Goal: Information Seeking & Learning: Check status

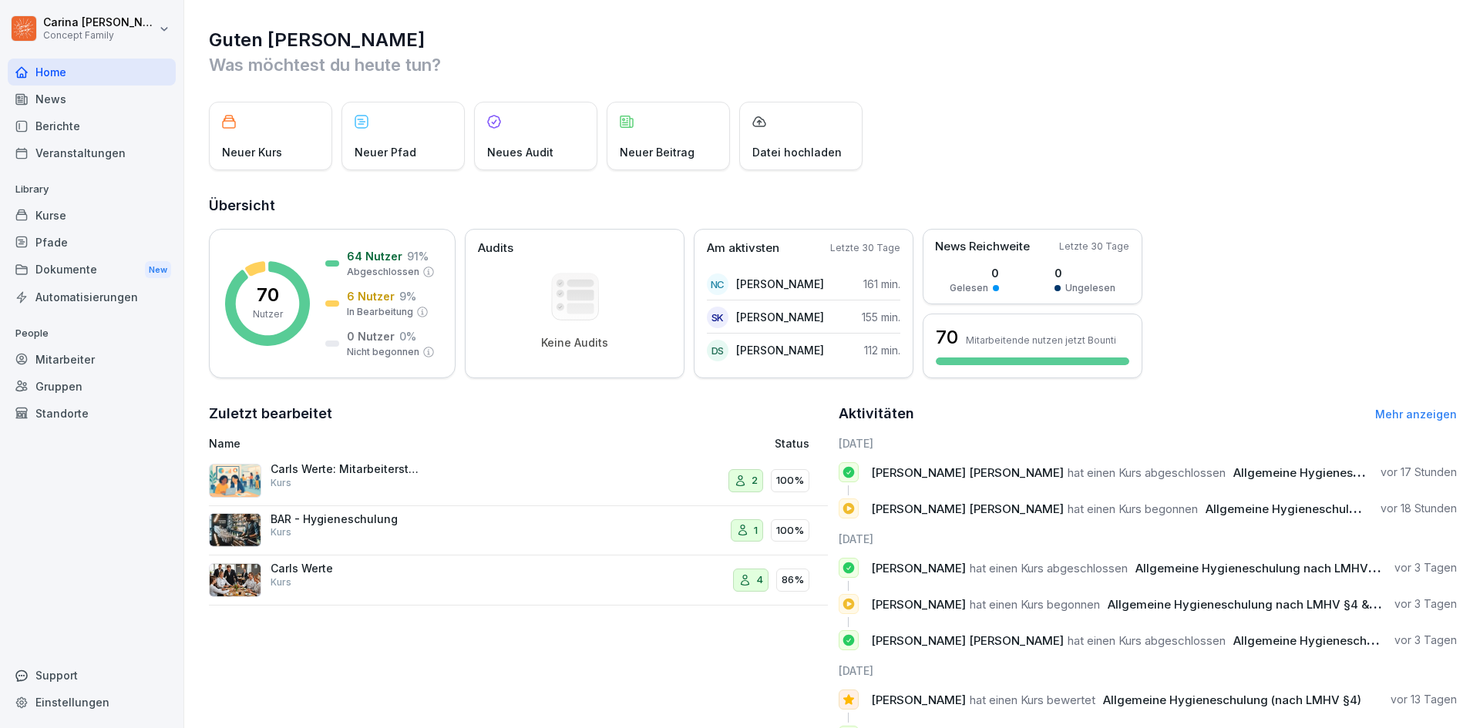
click at [69, 124] on div "Berichte" at bounding box center [92, 126] width 168 height 27
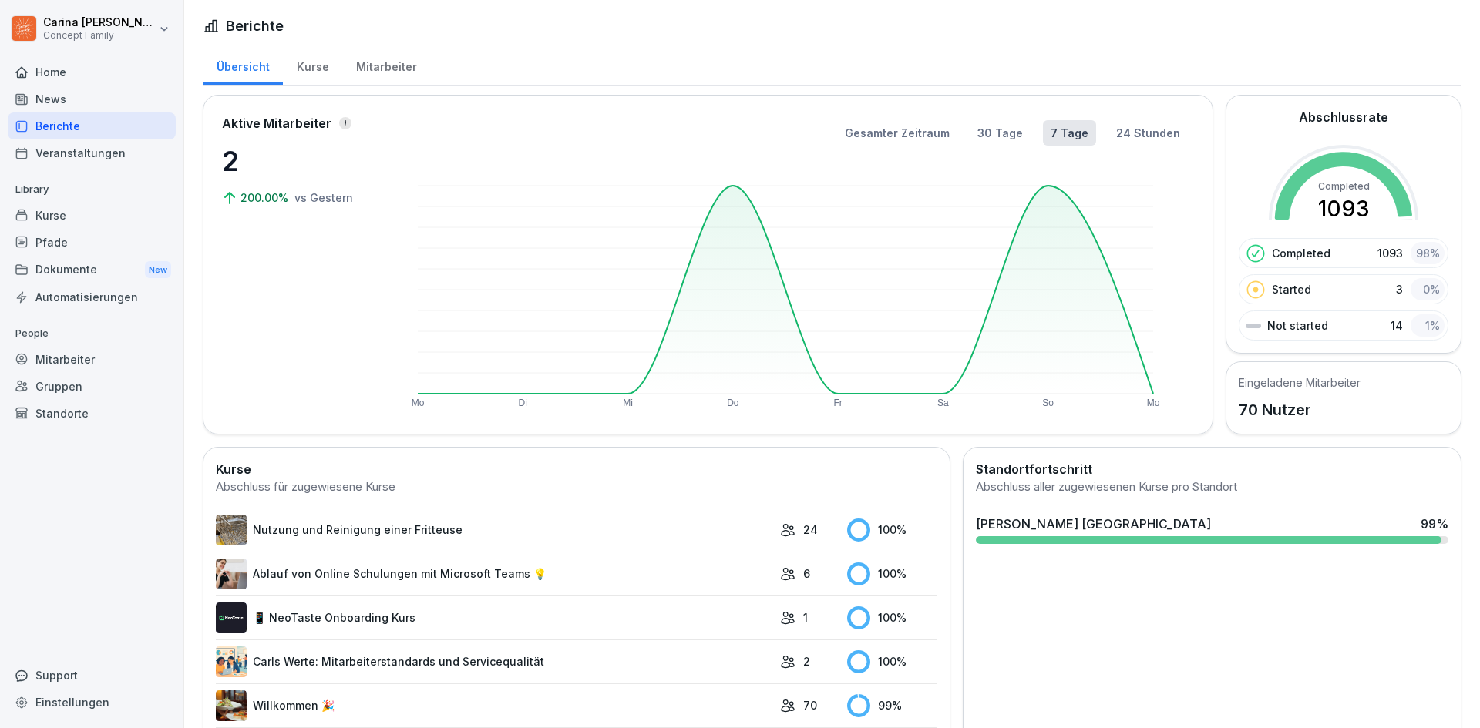
click at [402, 66] on div "Mitarbeiter" at bounding box center [386, 64] width 88 height 39
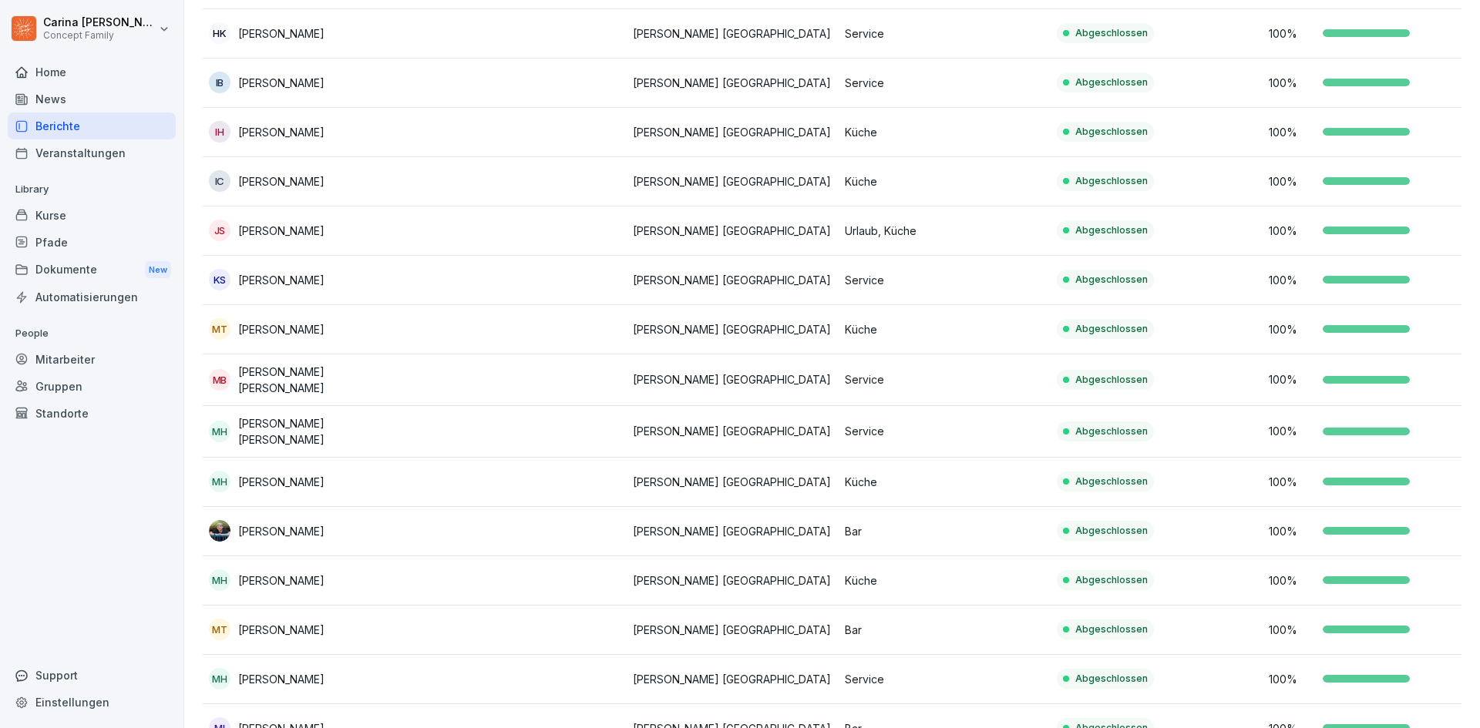
scroll to position [1542, 0]
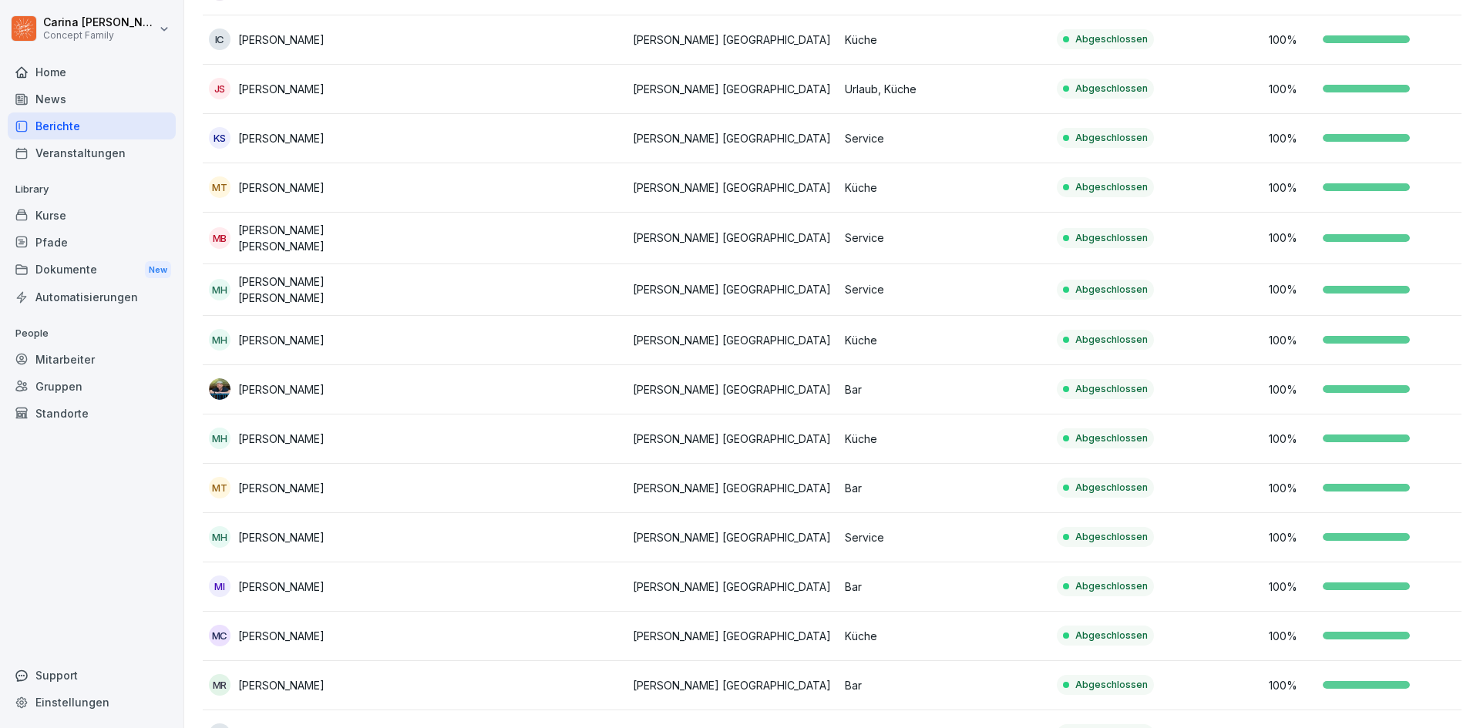
click at [1304, 480] on p "100 %" at bounding box center [1292, 488] width 46 height 16
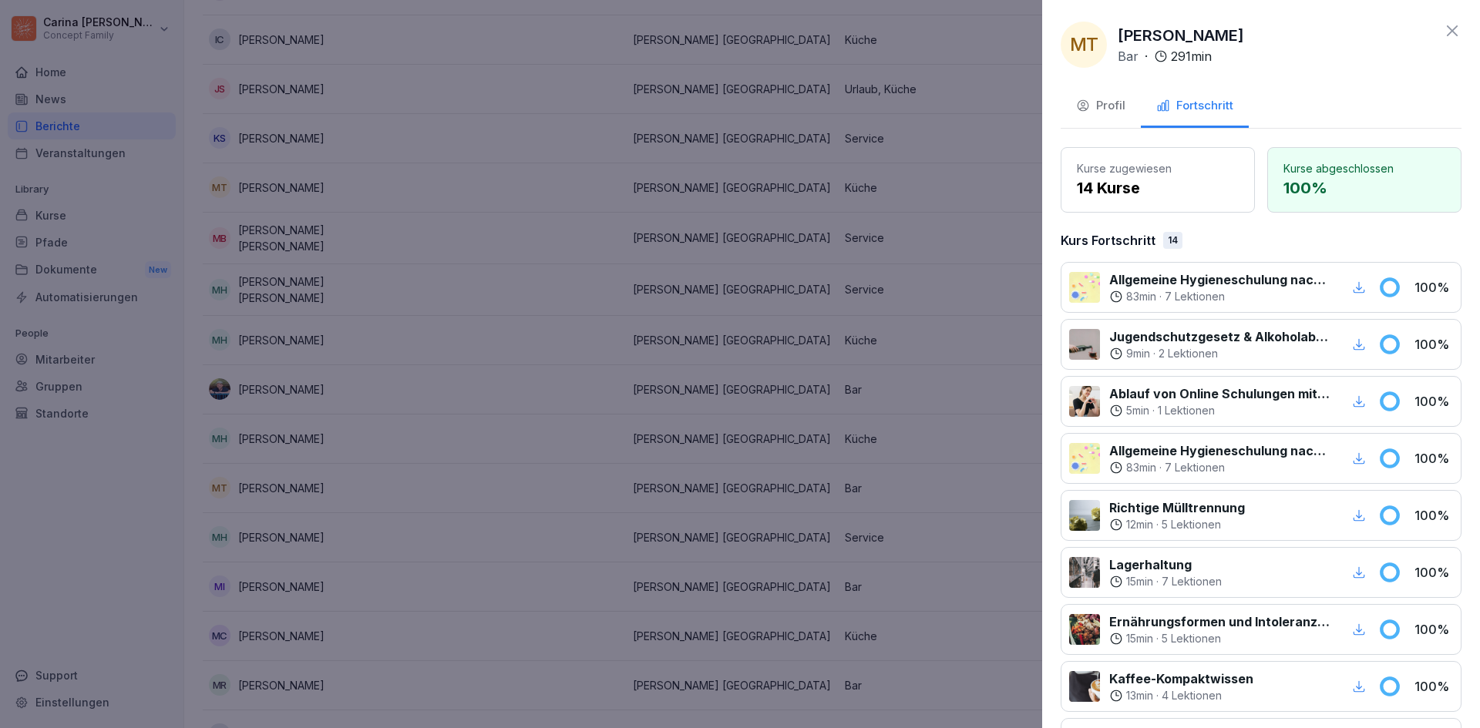
click at [1352, 287] on icon "button" at bounding box center [1359, 288] width 14 height 14
click at [847, 125] on div at bounding box center [740, 364] width 1480 height 728
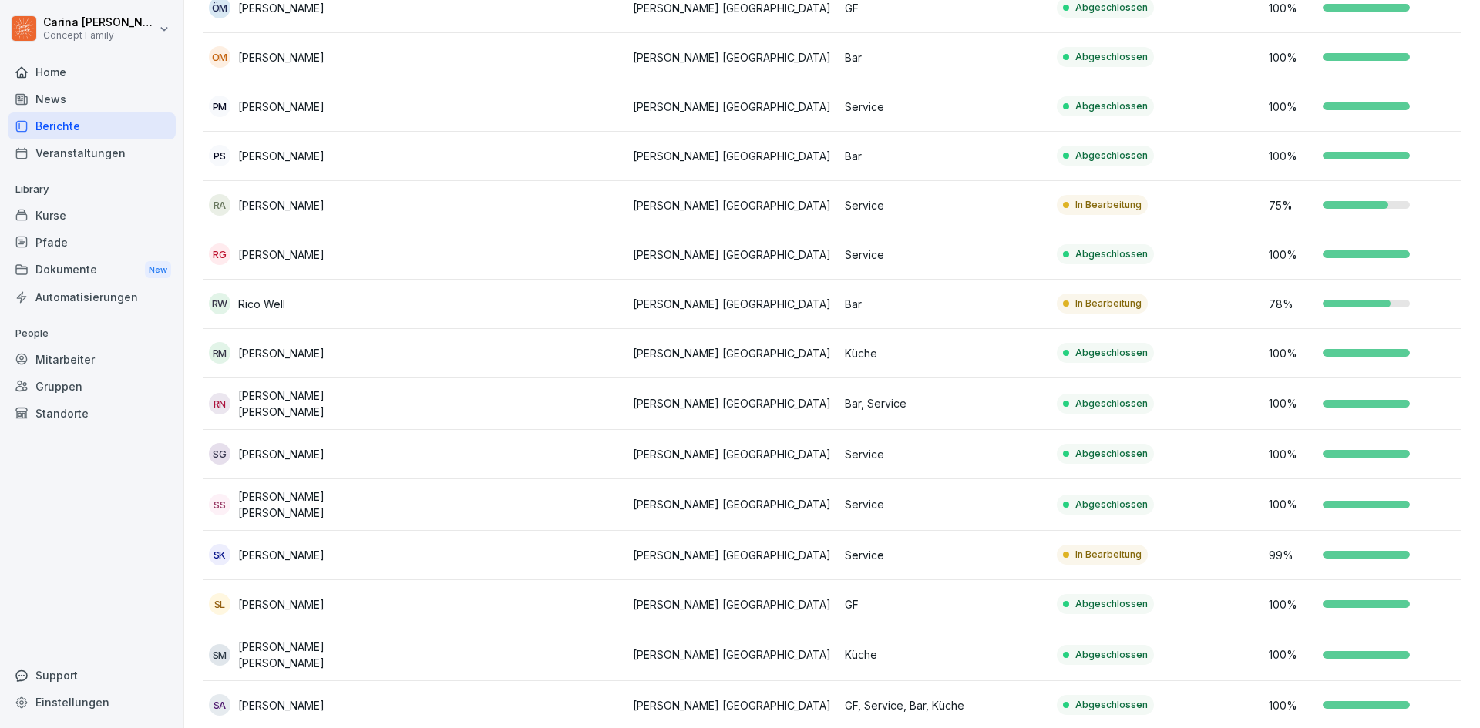
scroll to position [2544, 0]
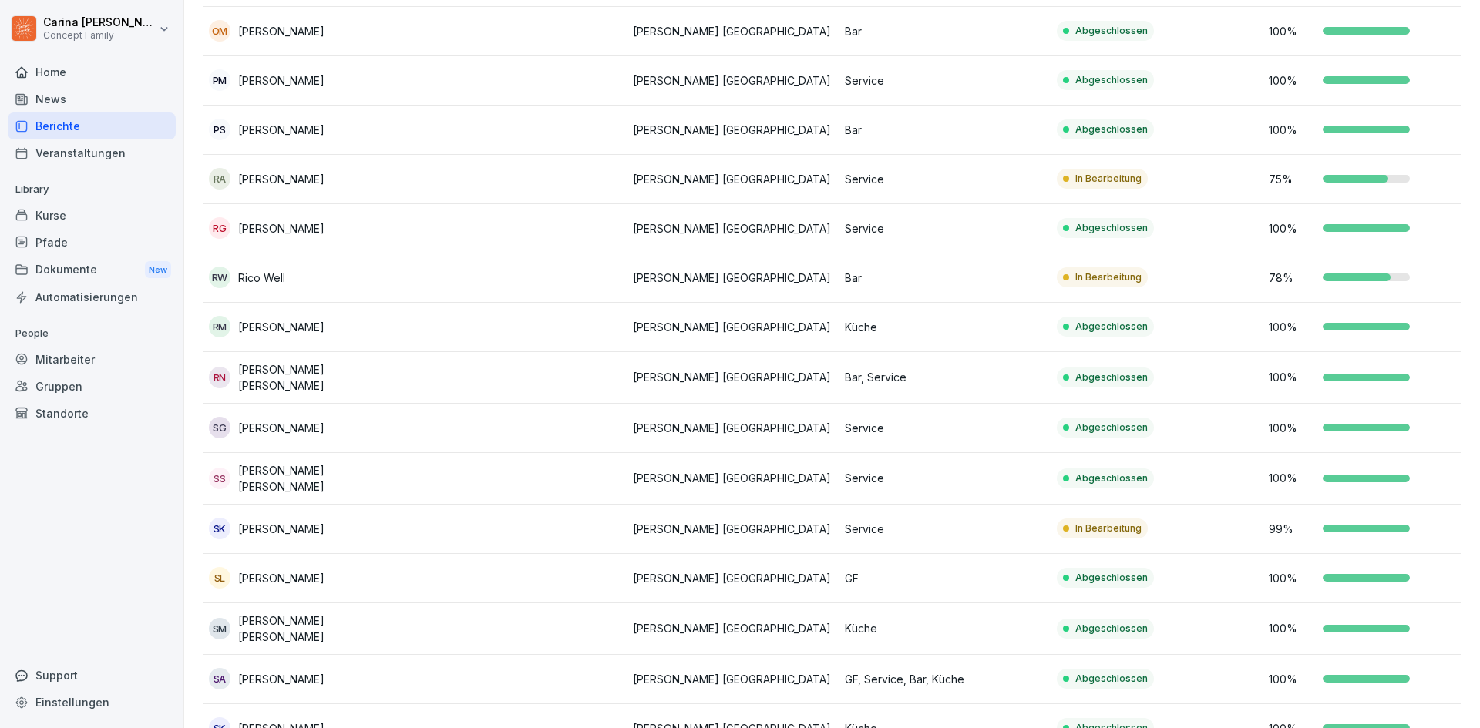
click at [1094, 352] on td "Abgeschlossen" at bounding box center [1157, 378] width 212 height 52
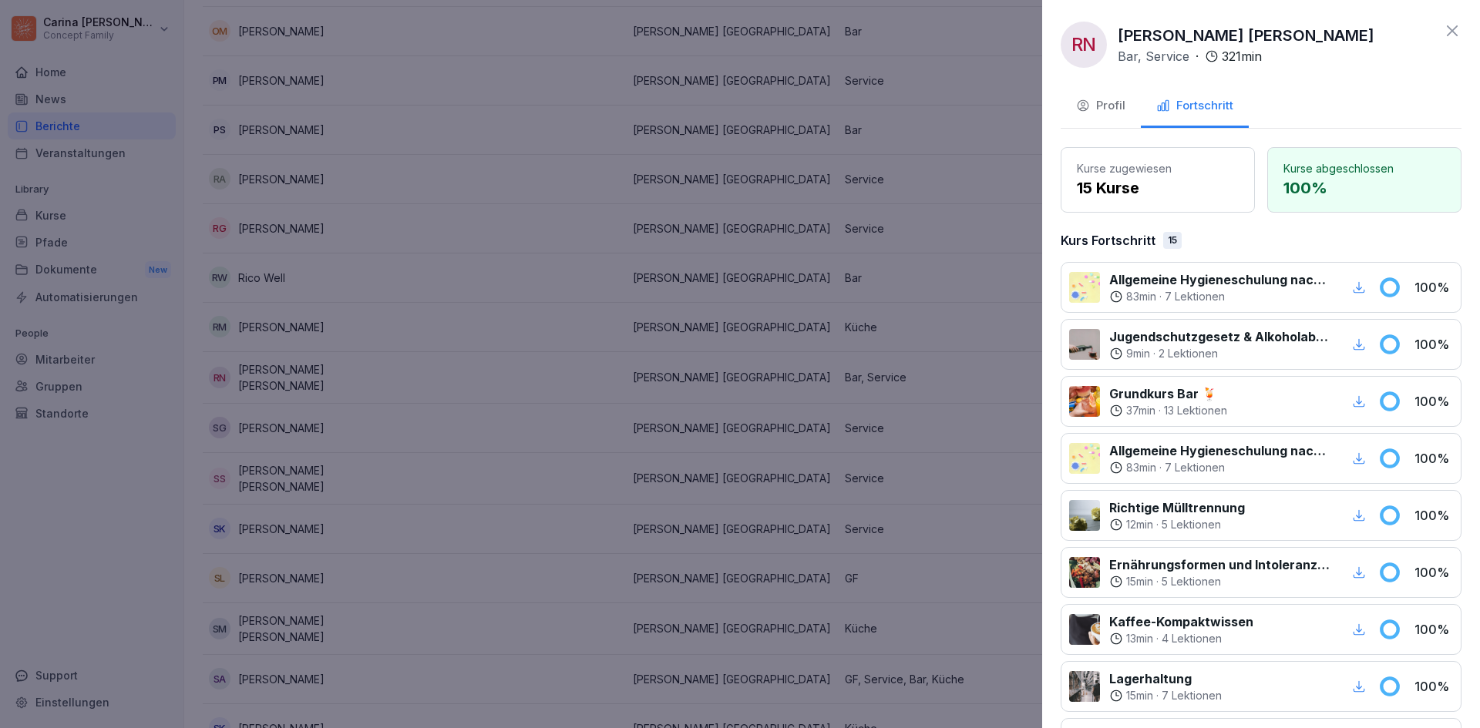
click at [1353, 283] on icon "button" at bounding box center [1359, 288] width 14 height 14
click at [907, 241] on div at bounding box center [740, 364] width 1480 height 728
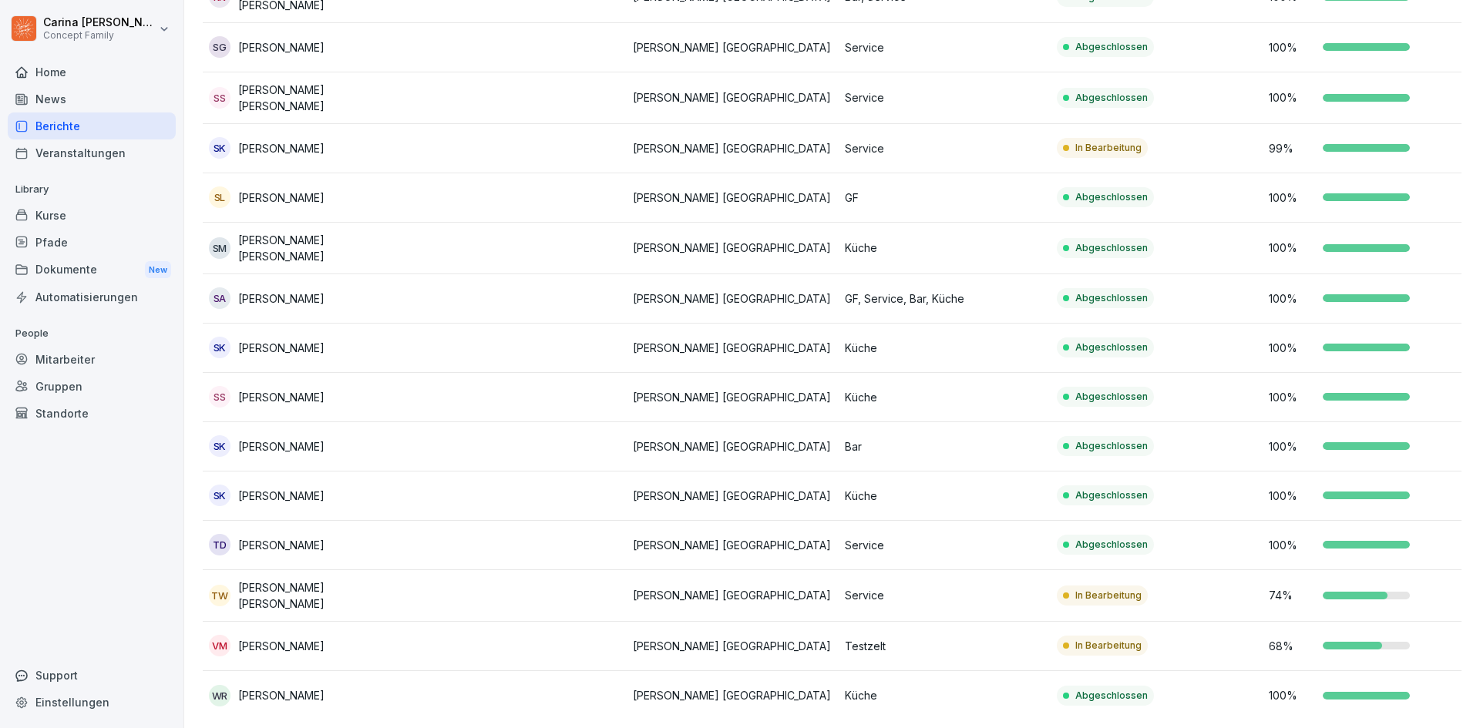
scroll to position [2932, 0]
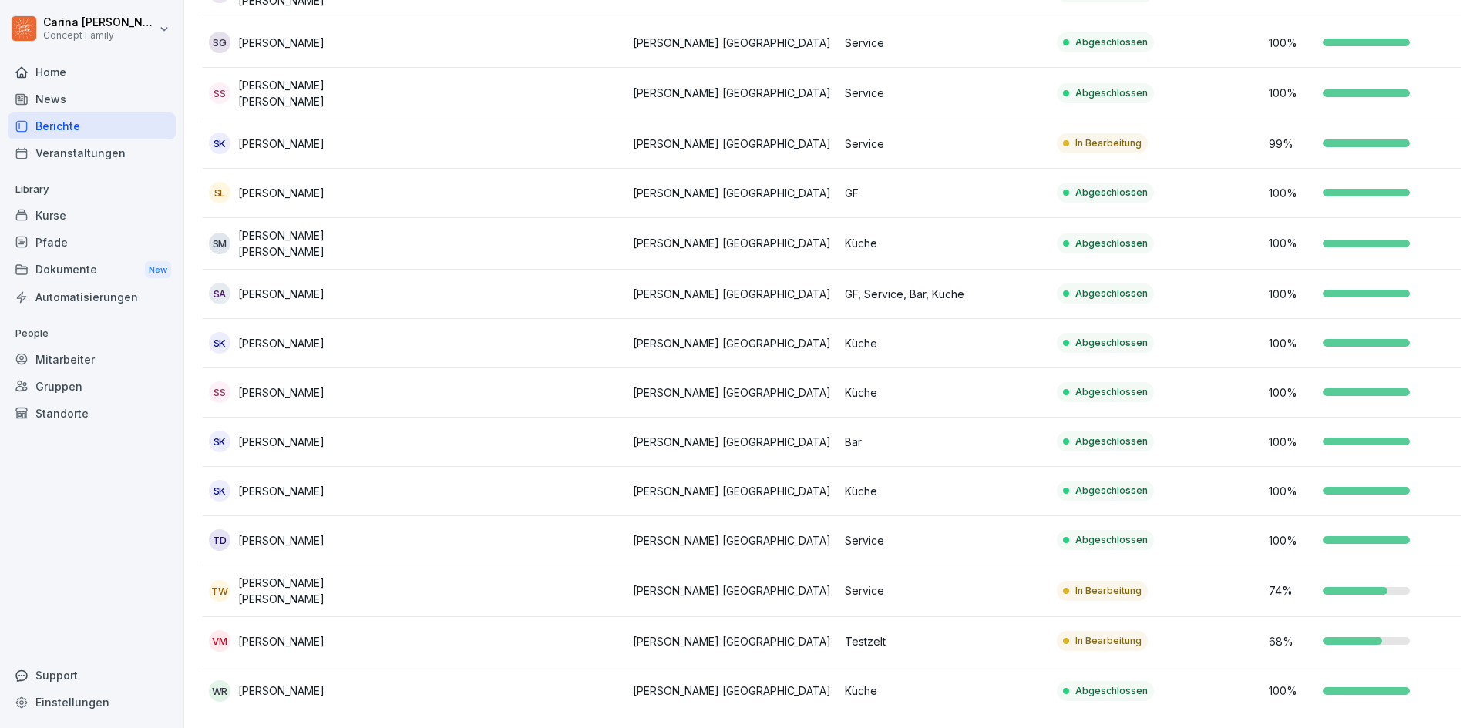
click at [1102, 218] on td "Abgeschlossen" at bounding box center [1157, 244] width 212 height 52
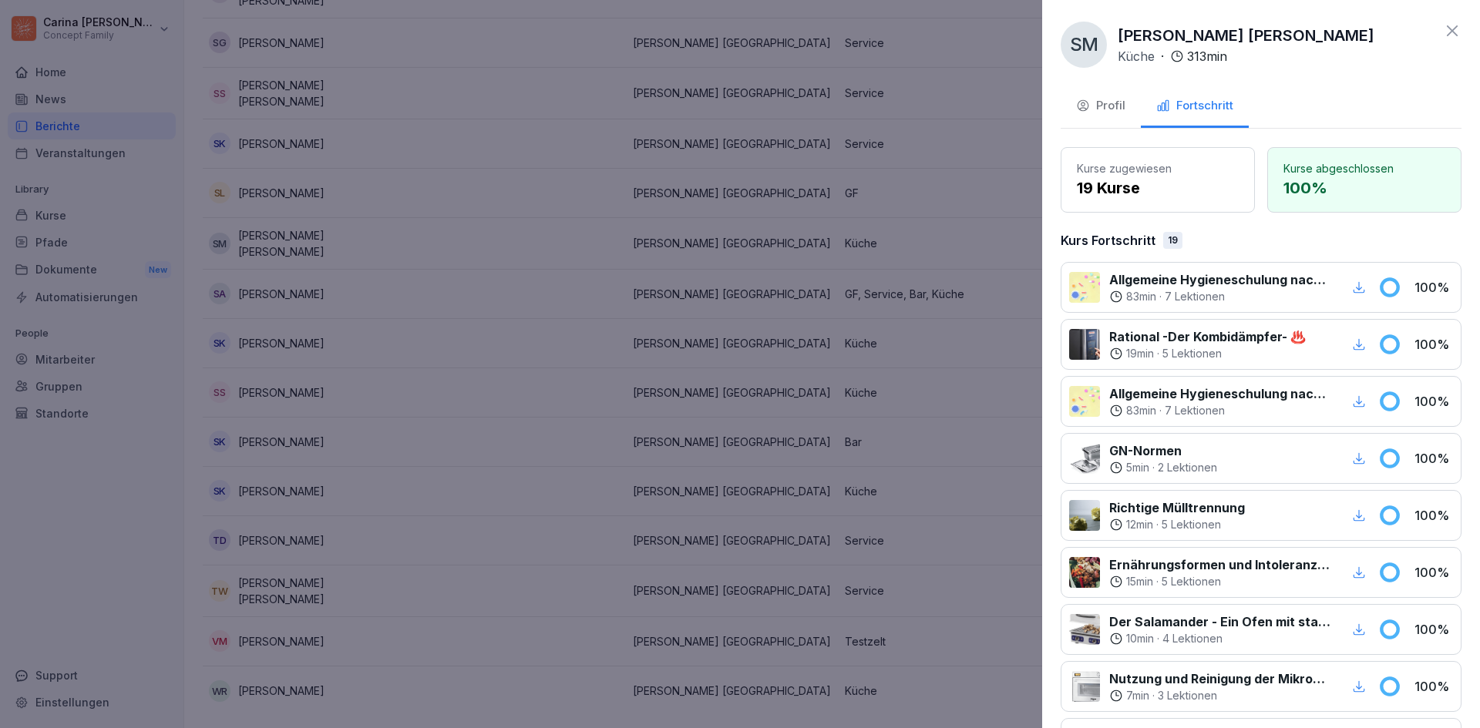
click at [1352, 291] on icon "button" at bounding box center [1359, 288] width 14 height 14
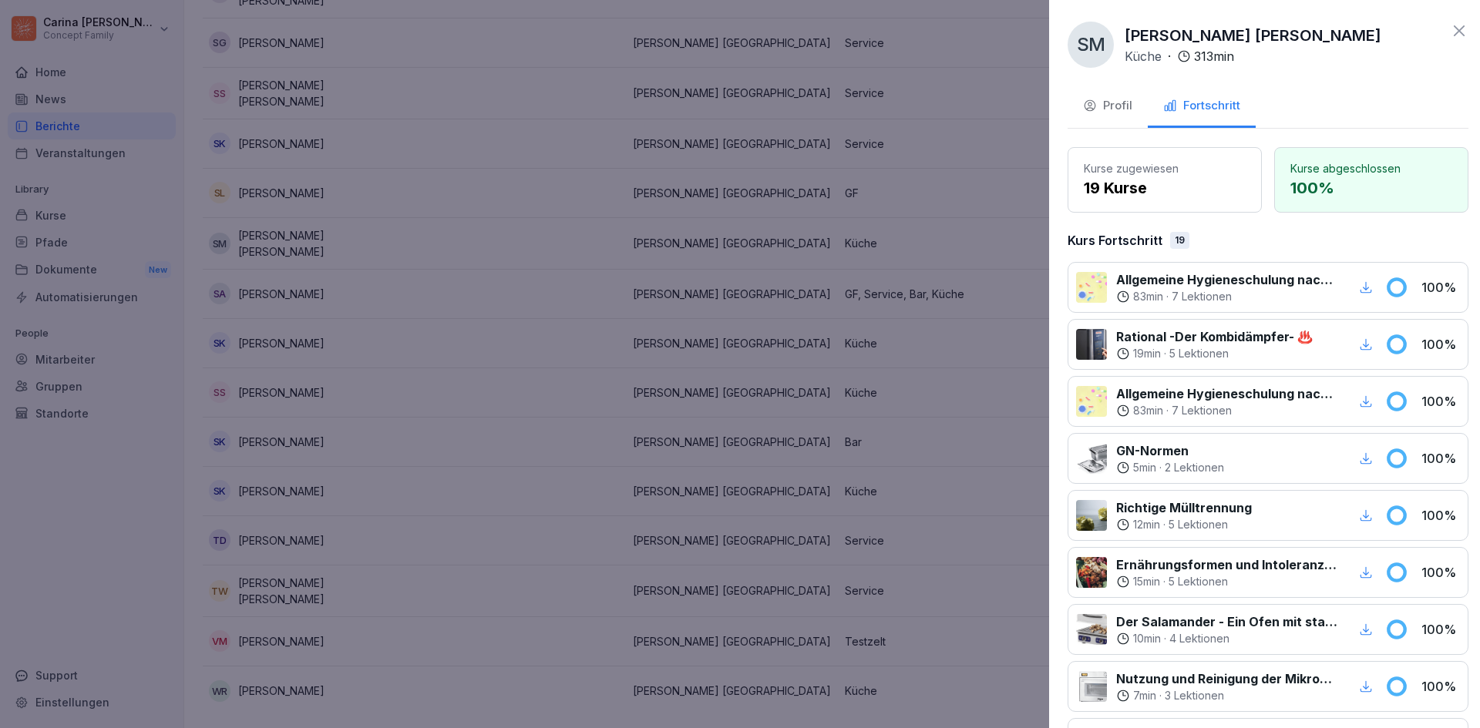
click at [813, 223] on div at bounding box center [740, 364] width 1480 height 728
